Goal: Check status: Check status

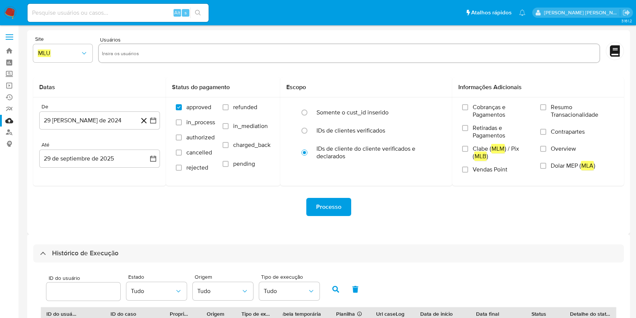
select select "10"
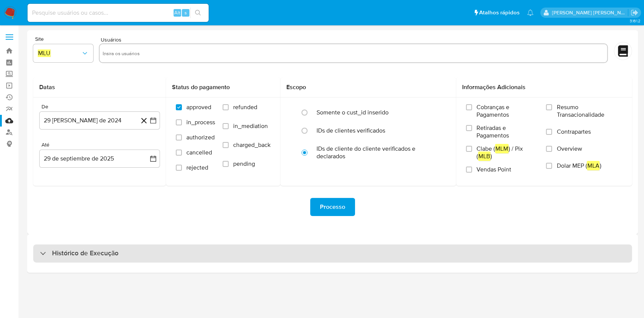
click at [415, 250] on div "Histórico de Execução" at bounding box center [332, 253] width 599 height 18
select select "10"
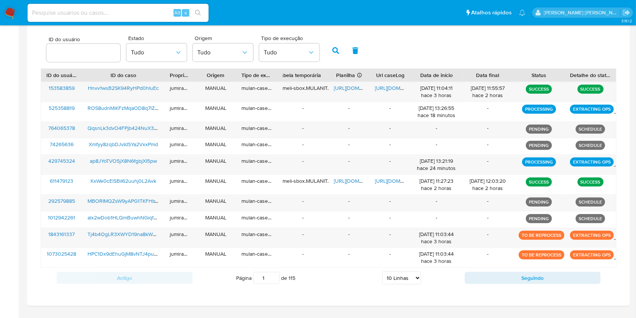
scroll to position [251, 0]
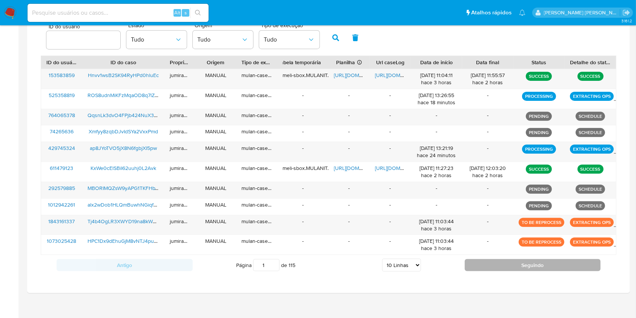
click at [542, 267] on button "Seguindo" at bounding box center [533, 265] width 136 height 12
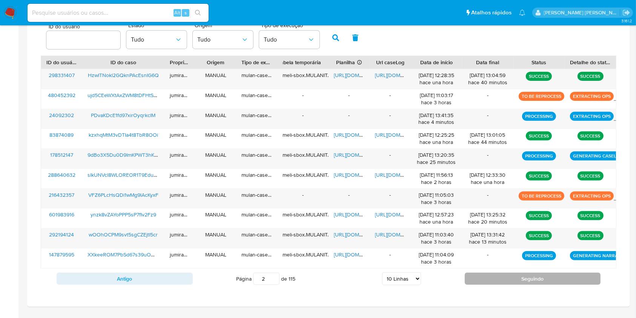
click at [508, 277] on button "Seguindo" at bounding box center [533, 278] width 136 height 12
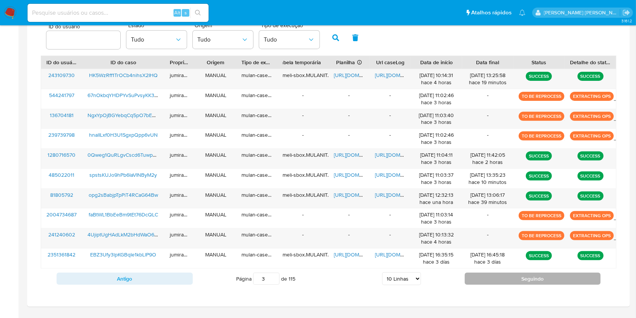
click at [492, 279] on button "Seguindo" at bounding box center [533, 278] width 136 height 12
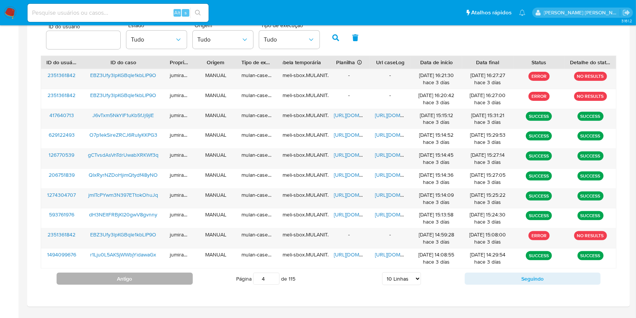
click at [96, 276] on button "Antigo" at bounding box center [125, 278] width 136 height 12
type input "3"
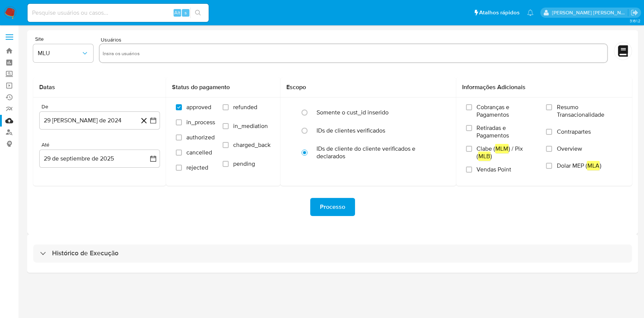
click at [146, 266] on div "Histórico de Execução" at bounding box center [332, 253] width 611 height 38
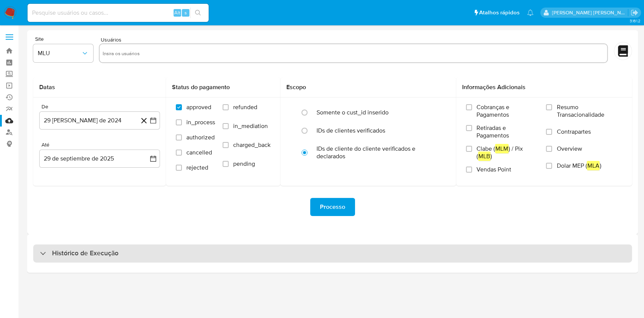
click at [149, 258] on div "Histórico de Execução" at bounding box center [332, 253] width 599 height 18
select select "10"
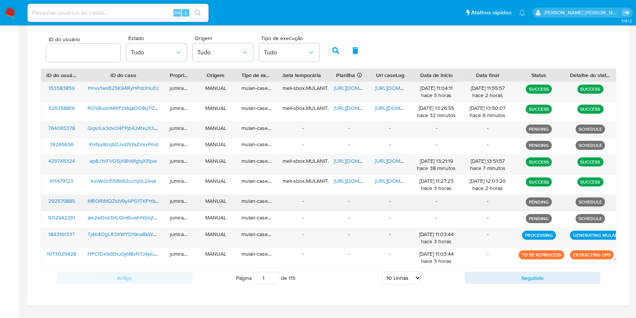
scroll to position [251, 0]
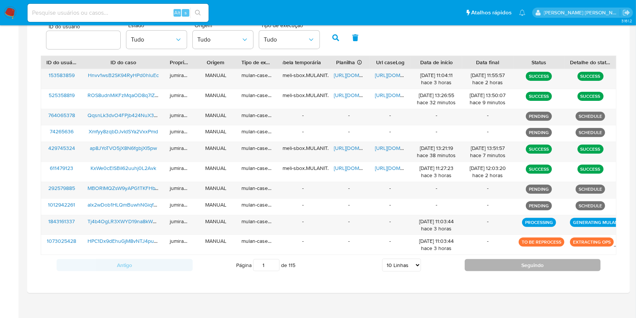
click at [516, 268] on button "Seguindo" at bounding box center [533, 265] width 136 height 12
type input "2"
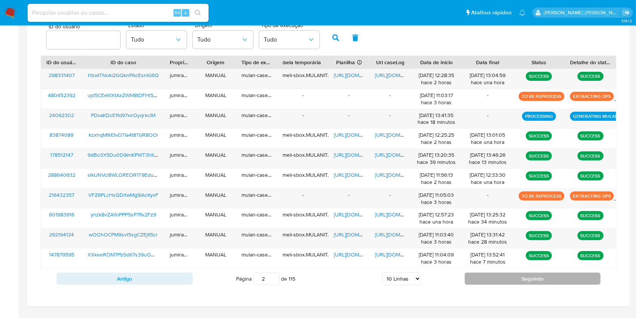
click at [496, 277] on button "Seguindo" at bounding box center [533, 278] width 136 height 12
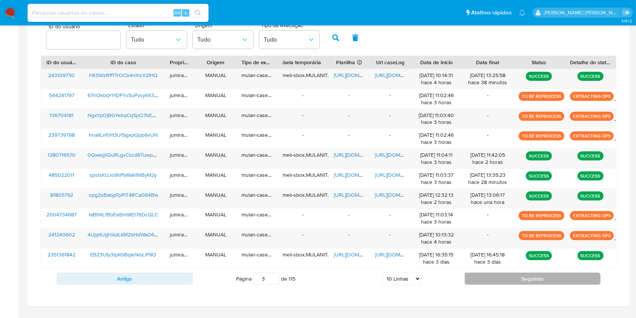
click at [496, 277] on button "Seguindo" at bounding box center [533, 278] width 136 height 12
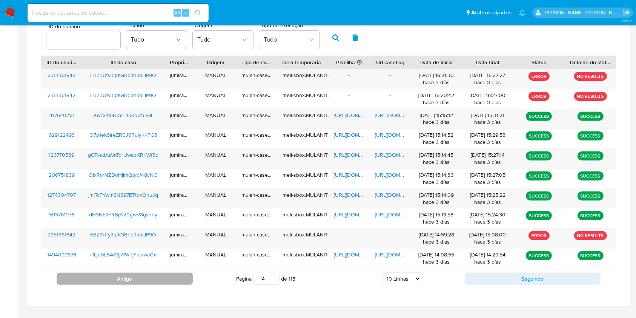
click at [185, 276] on button "Antigo" at bounding box center [125, 278] width 136 height 12
type input "3"
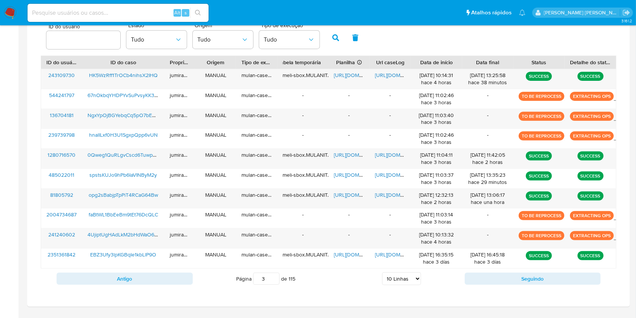
click at [313, 294] on div "ID do usuário Estado Tudo Origem Tudo Tipo de execução Tudo ID do usuário ID do…" at bounding box center [328, 153] width 591 height 285
click at [129, 202] on div "opg2sBabjpTpPiT4RCaG64Bw" at bounding box center [123, 199] width 82 height 20
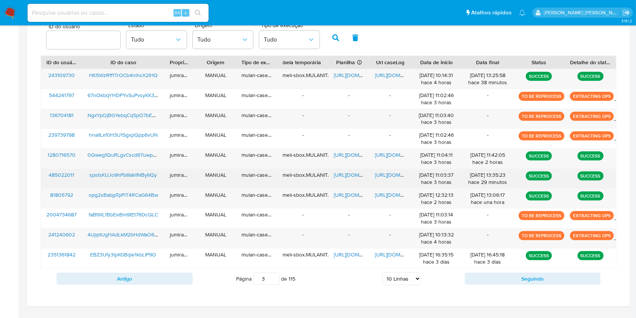
click at [140, 183] on div "spstsKUJo9hPb6IaVINByM2y" at bounding box center [123, 179] width 82 height 20
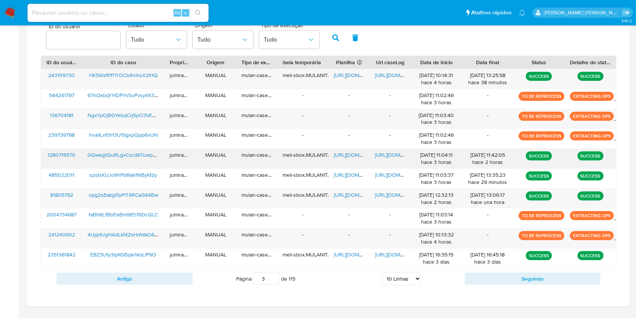
click at [126, 164] on div "0Qweg1QuRLgvCscd6Tuwpwep" at bounding box center [123, 159] width 82 height 20
